Goal: Task Accomplishment & Management: Complete application form

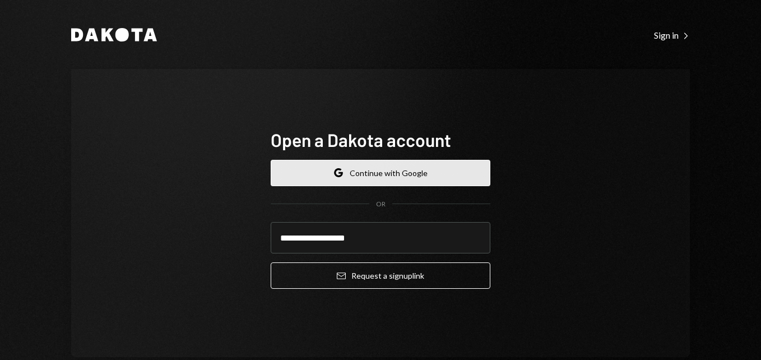
type input "**********"
click at [271, 262] on button "Email Request a sign up link" at bounding box center [381, 275] width 220 height 26
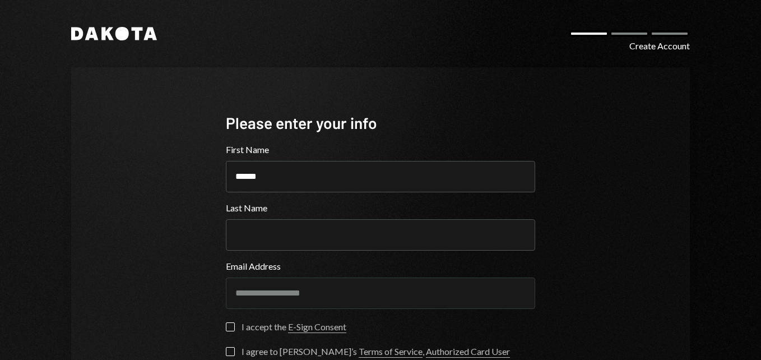
type input "******"
type button "on"
click at [226, 327] on button "on" at bounding box center [230, 326] width 9 height 9
click at [226, 349] on button "I agree to Dakota’s Terms of Service , Authorized Card User Terms , Privacy Pol…" at bounding box center [230, 351] width 9 height 9
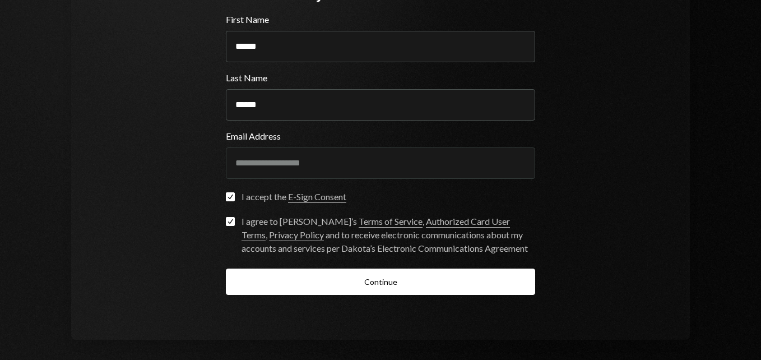
scroll to position [135, 0]
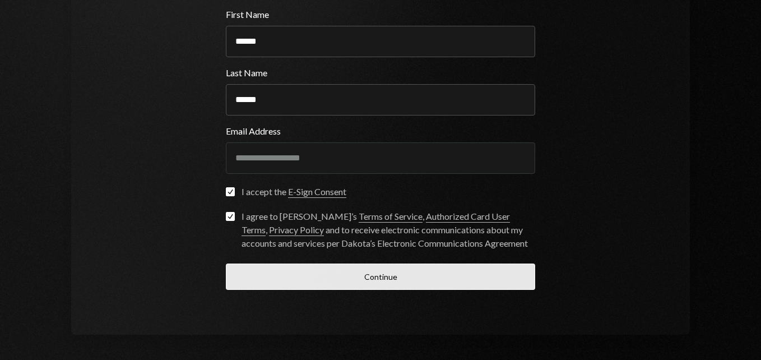
click at [430, 266] on button "Continue" at bounding box center [381, 277] width 310 height 26
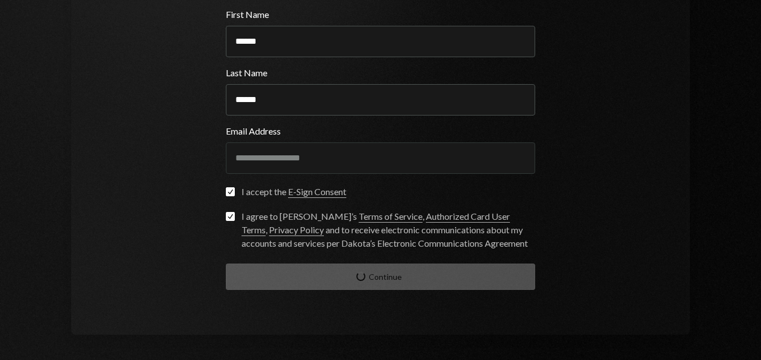
scroll to position [22, 0]
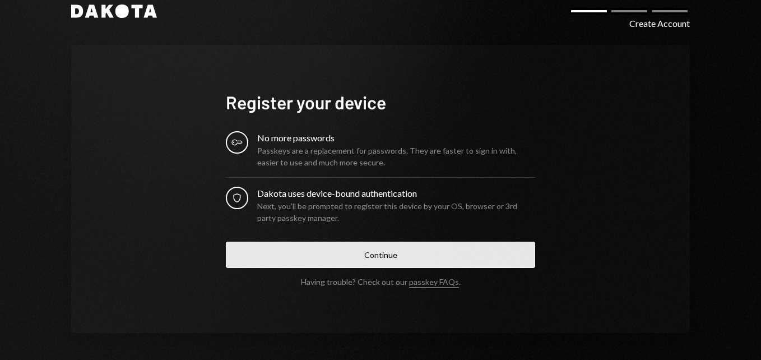
click at [371, 261] on button "Continue" at bounding box center [381, 255] width 310 height 26
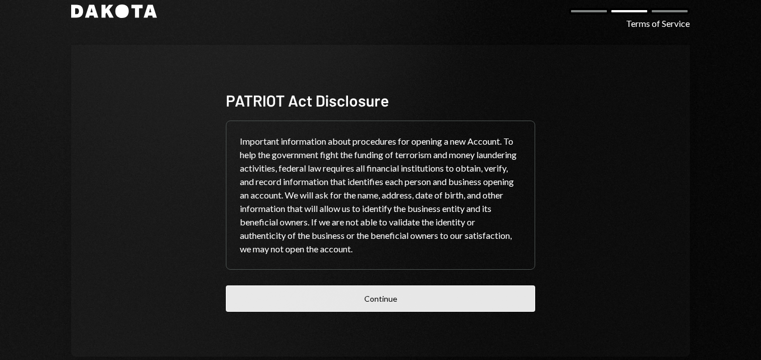
click at [353, 301] on button "Continue" at bounding box center [381, 298] width 310 height 26
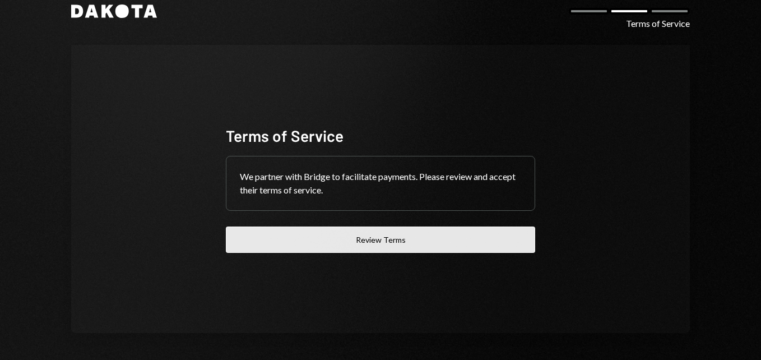
click at [381, 234] on button "Review Terms" at bounding box center [381, 240] width 310 height 26
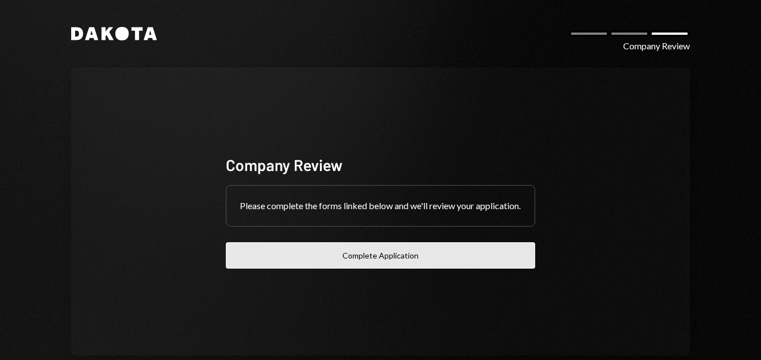
click at [378, 262] on button "Complete Application" at bounding box center [381, 255] width 310 height 26
